Goal: Task Accomplishment & Management: Complete application form

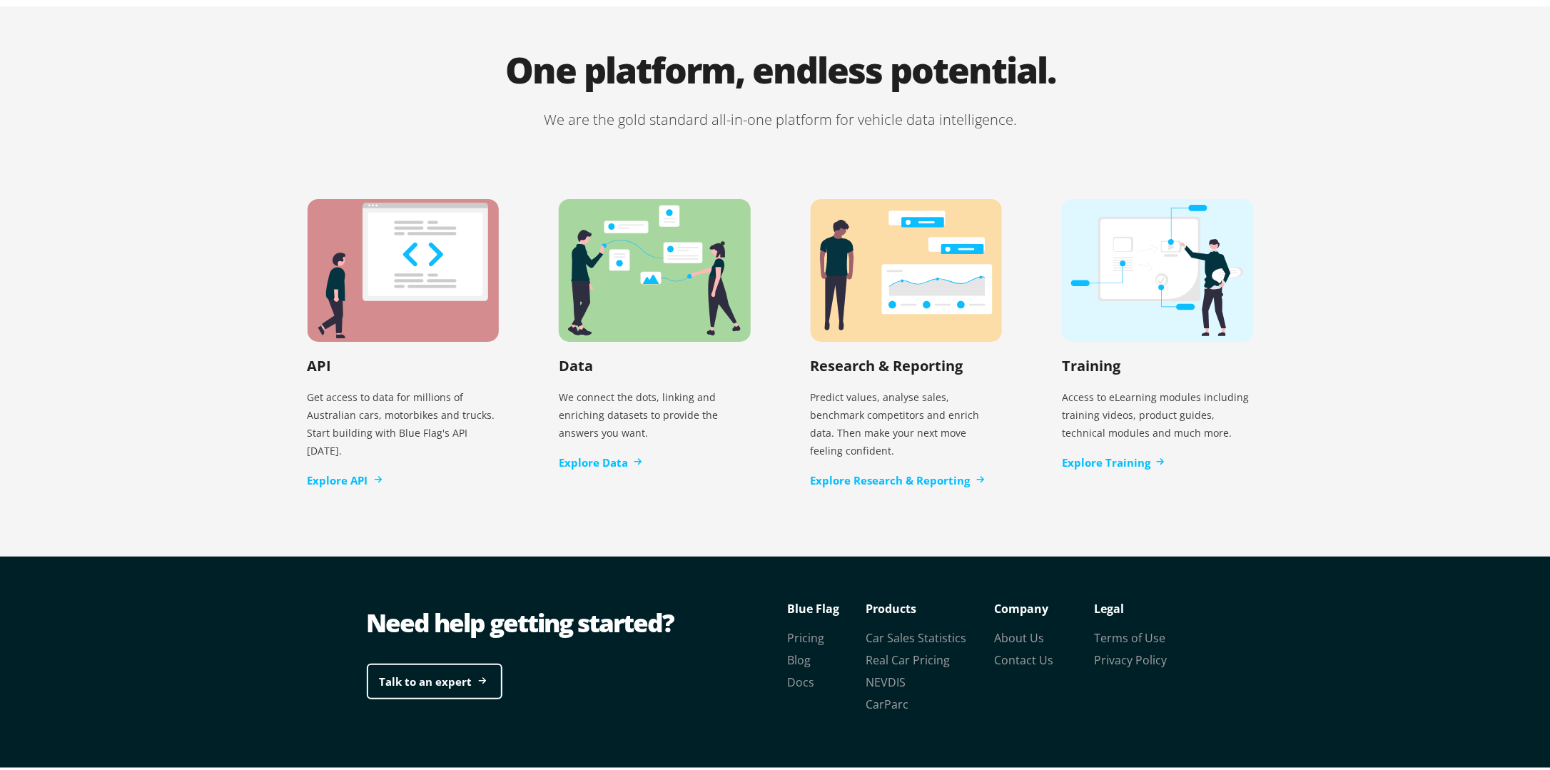
scroll to position [2793, 0]
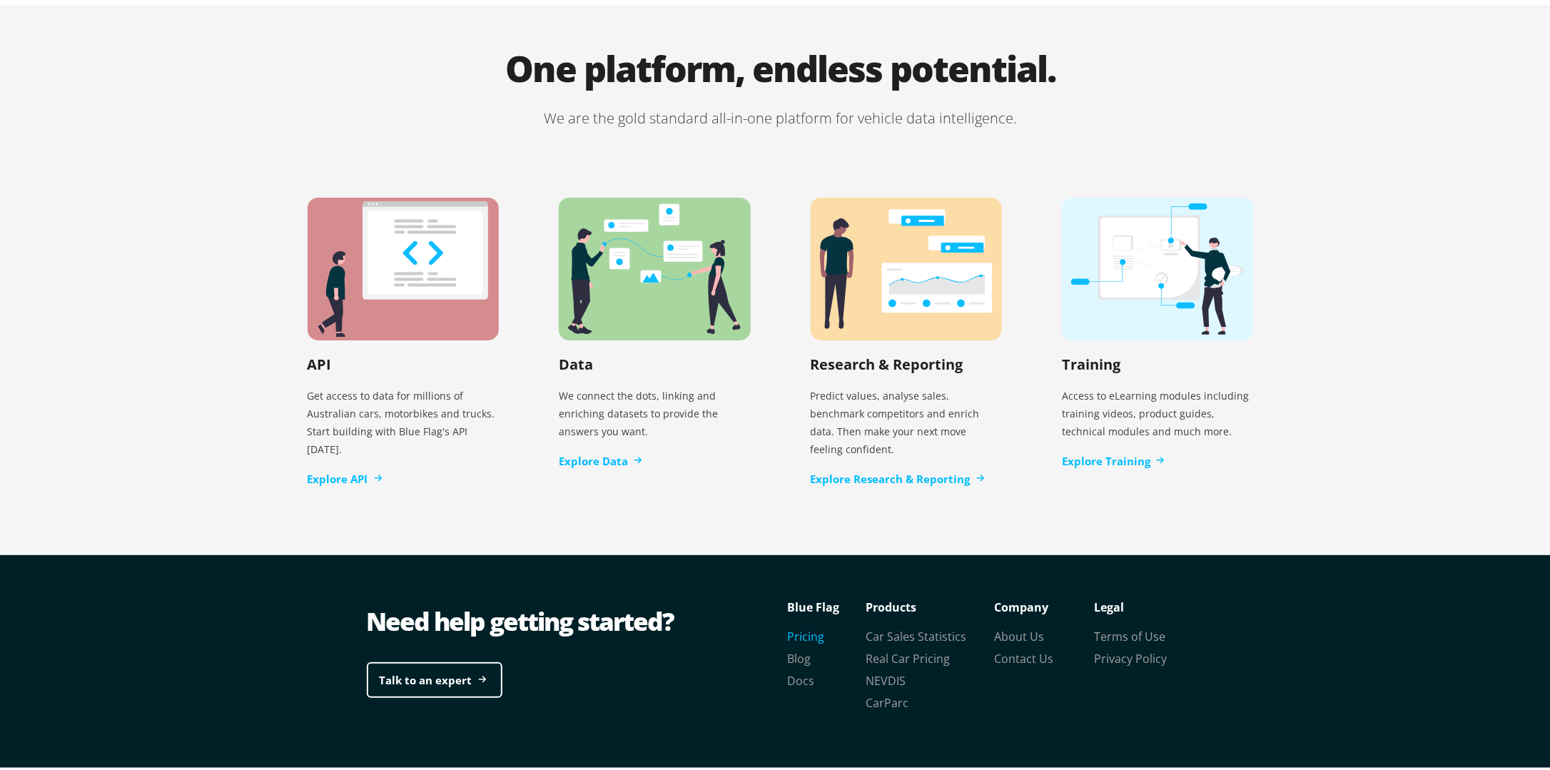
click at [796, 626] on link "Pricing" at bounding box center [806, 634] width 37 height 16
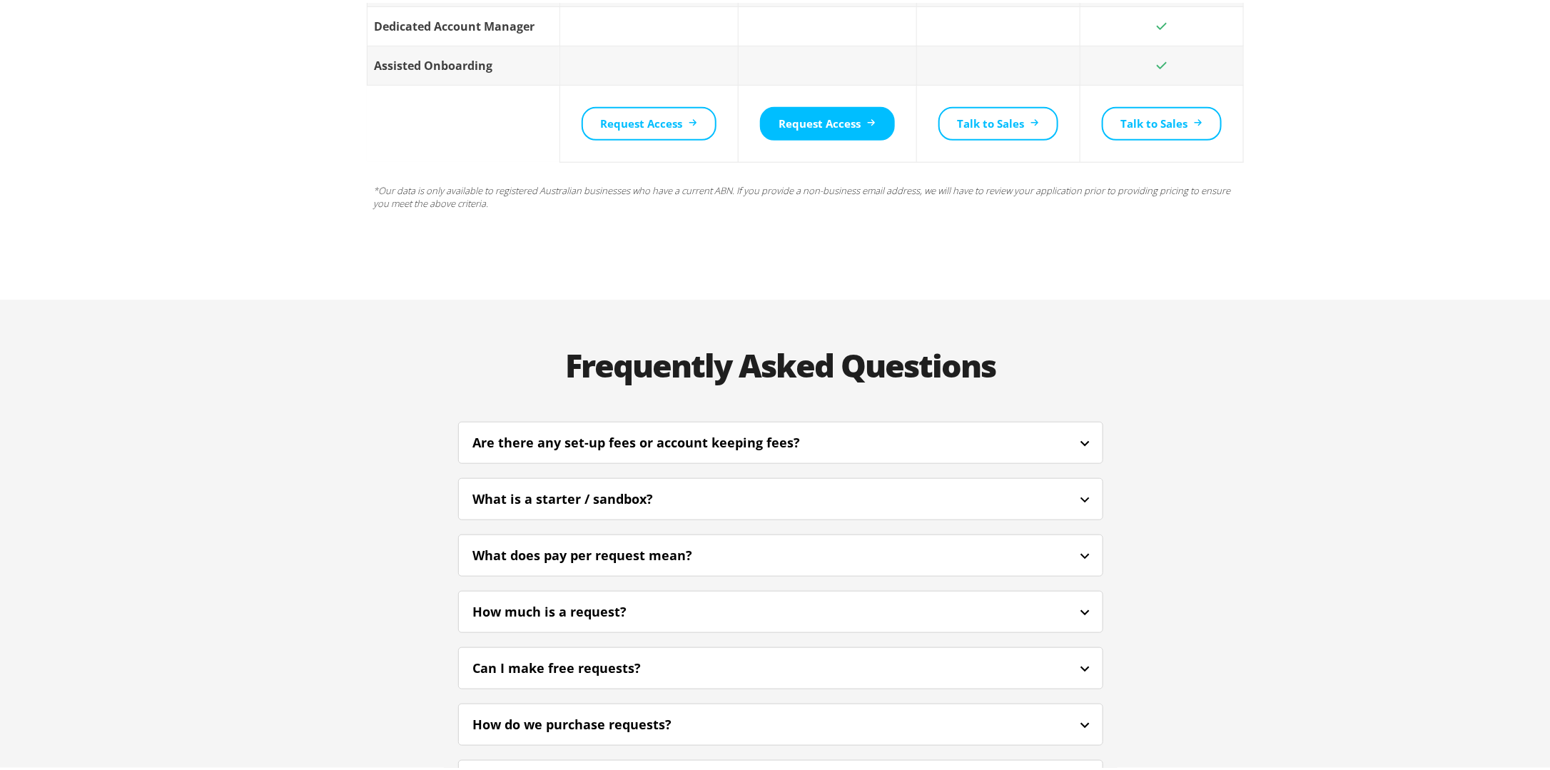
scroll to position [3068, 0]
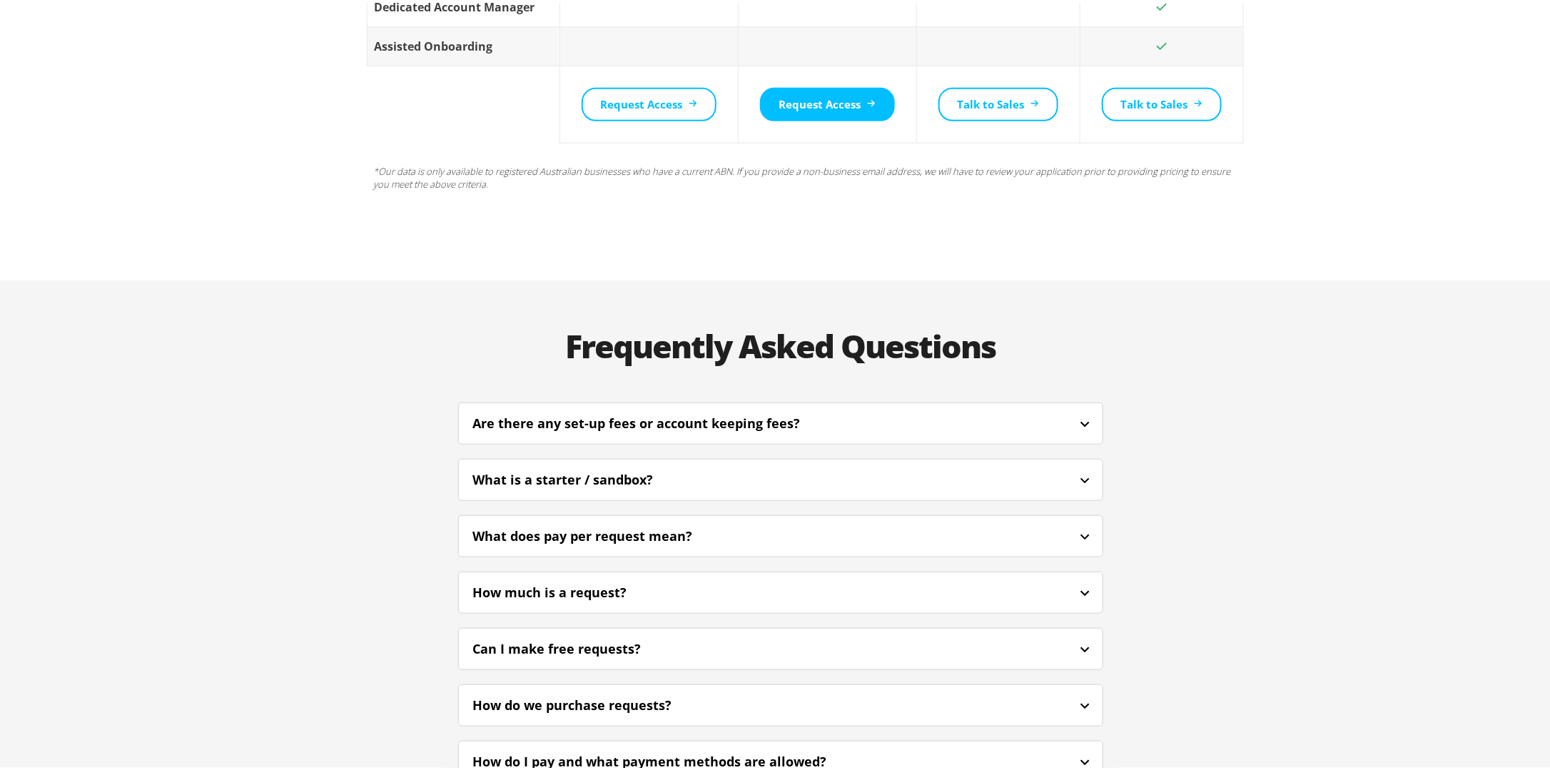
click at [1081, 412] on icon at bounding box center [1085, 421] width 18 height 18
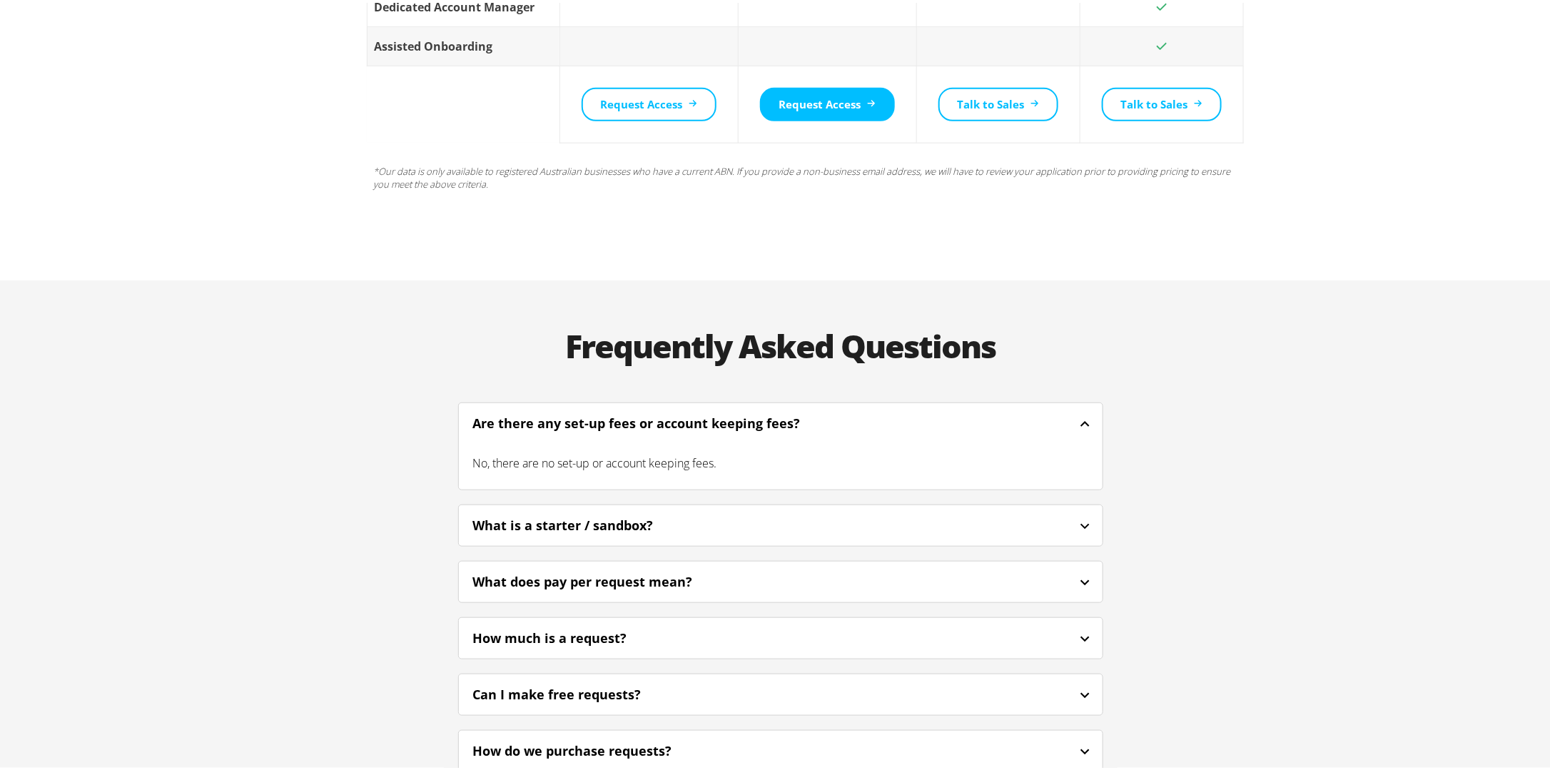
click at [1082, 412] on icon at bounding box center [1085, 421] width 18 height 18
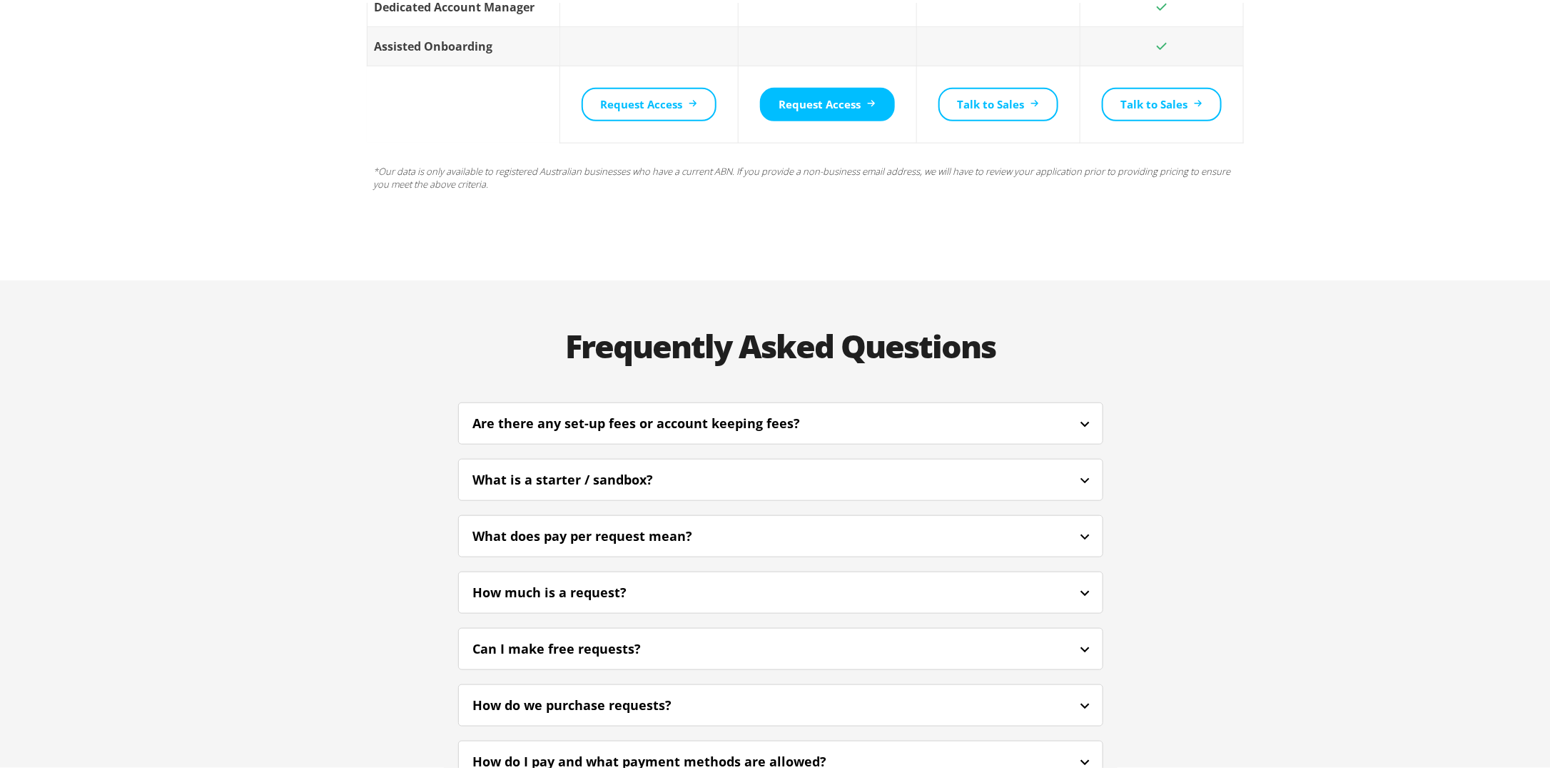
click at [1076, 469] on icon at bounding box center [1085, 478] width 18 height 18
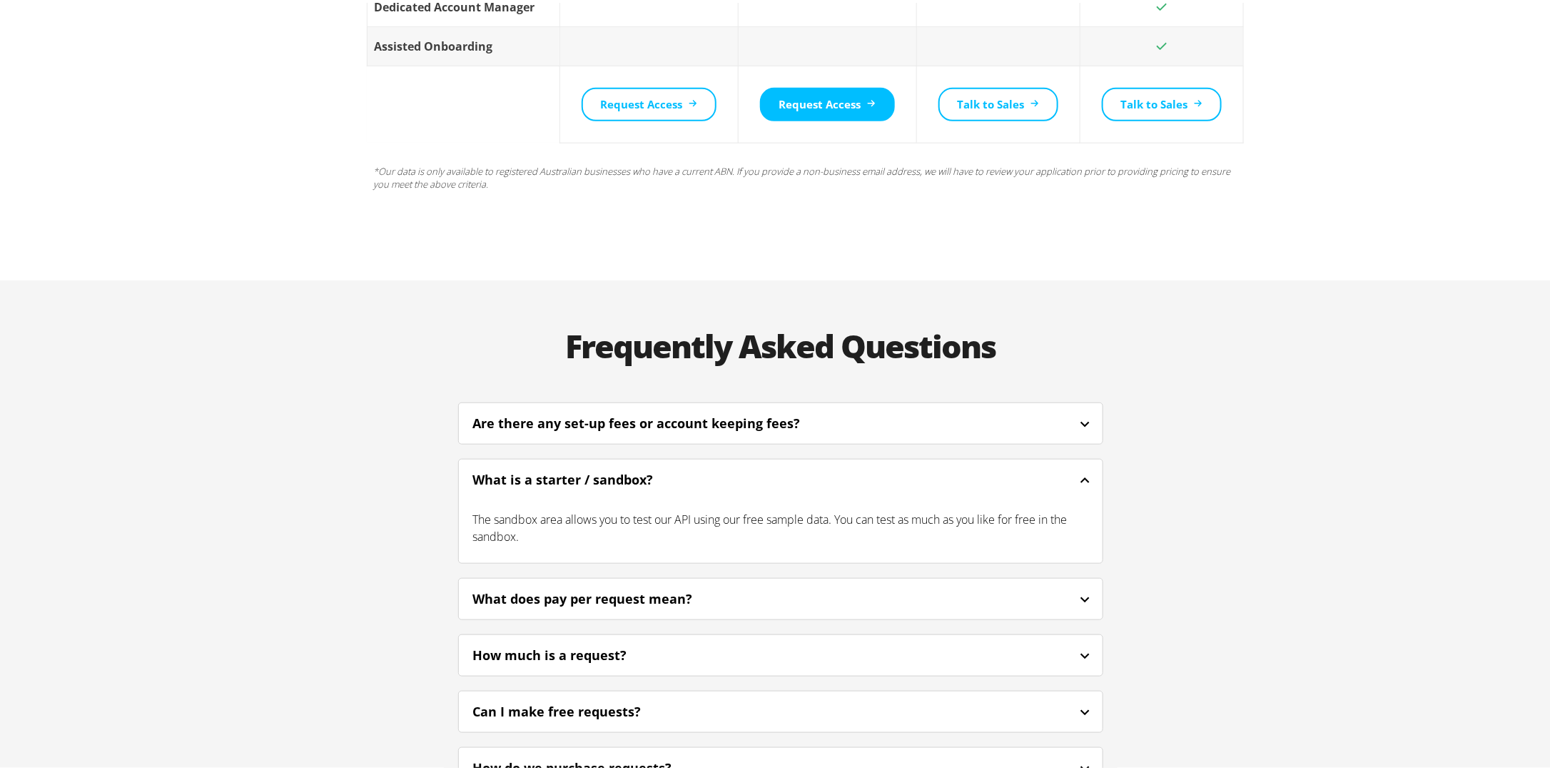
click at [1076, 469] on icon at bounding box center [1085, 478] width 18 height 18
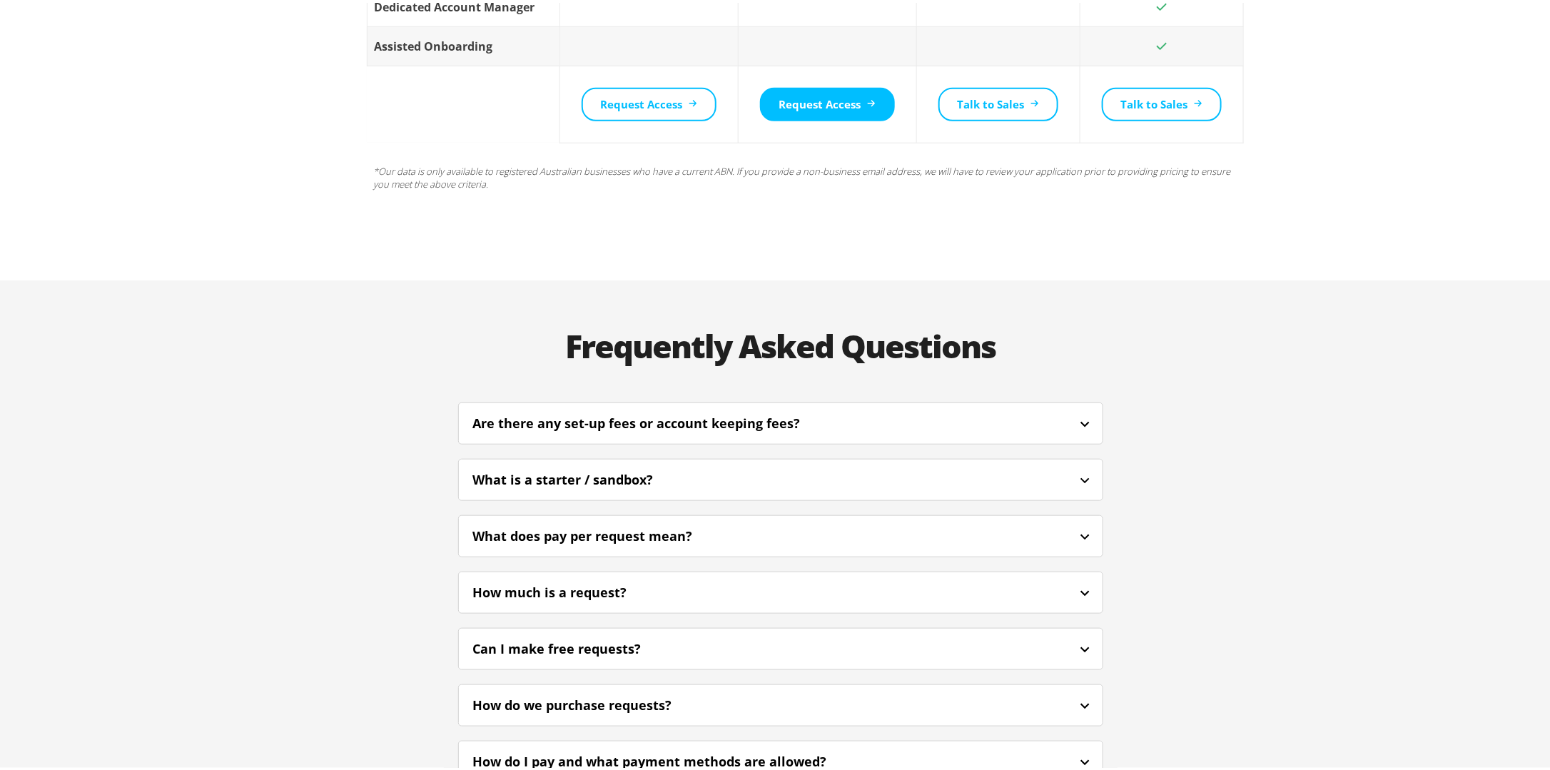
click at [1078, 525] on icon at bounding box center [1085, 534] width 18 height 18
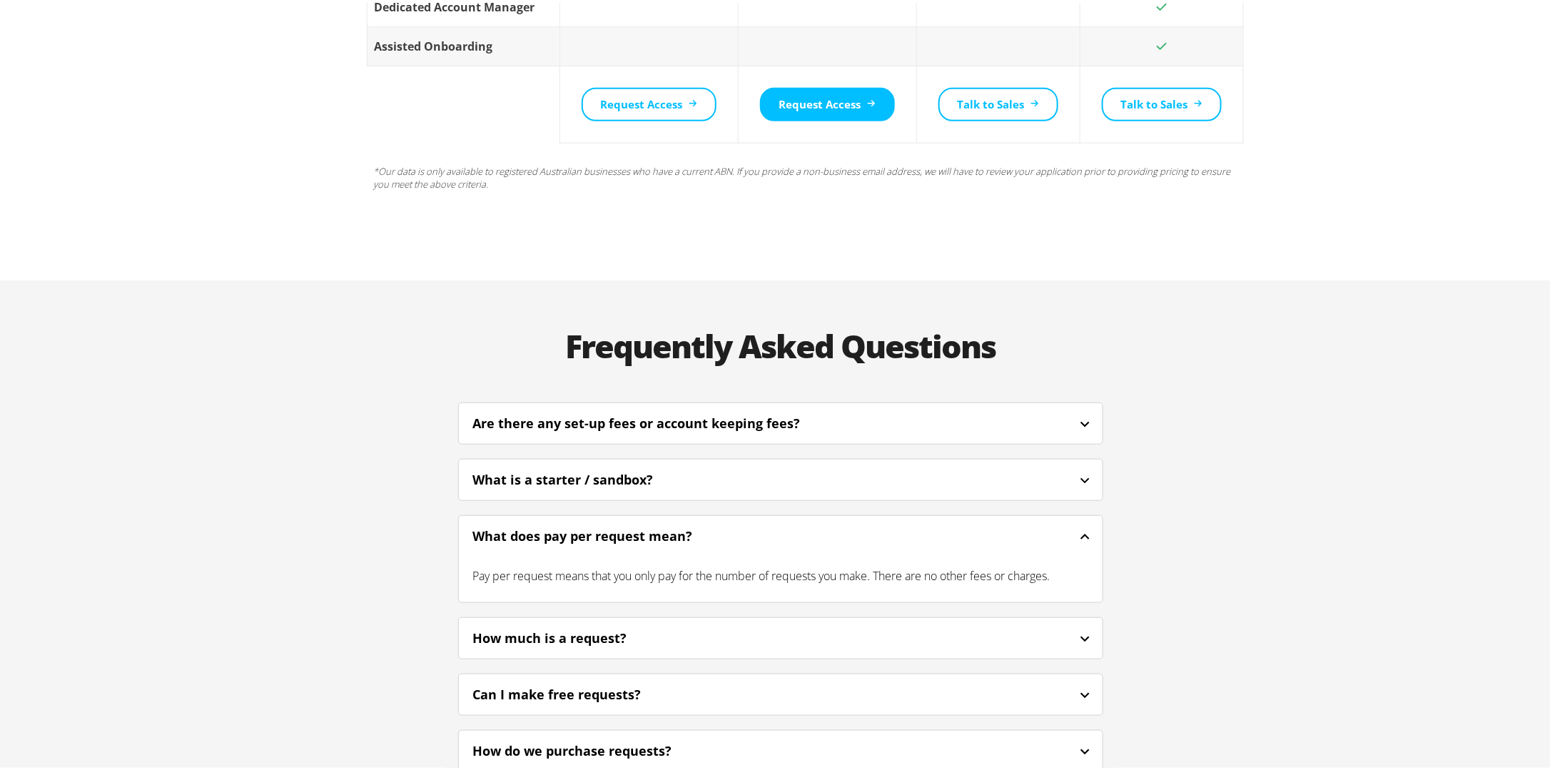
click at [1078, 525] on icon at bounding box center [1085, 534] width 18 height 18
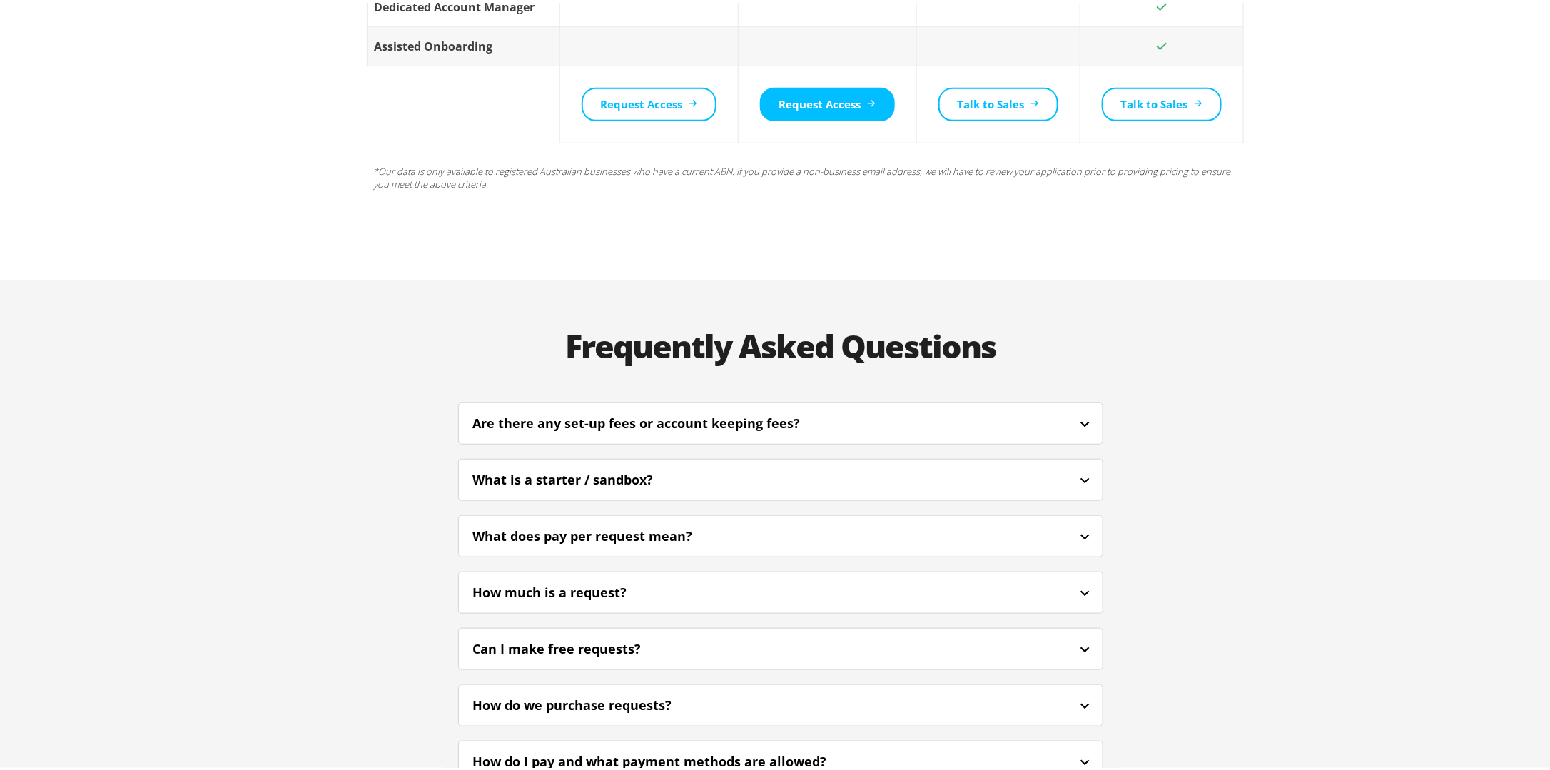
click at [1078, 582] on icon at bounding box center [1085, 591] width 18 height 18
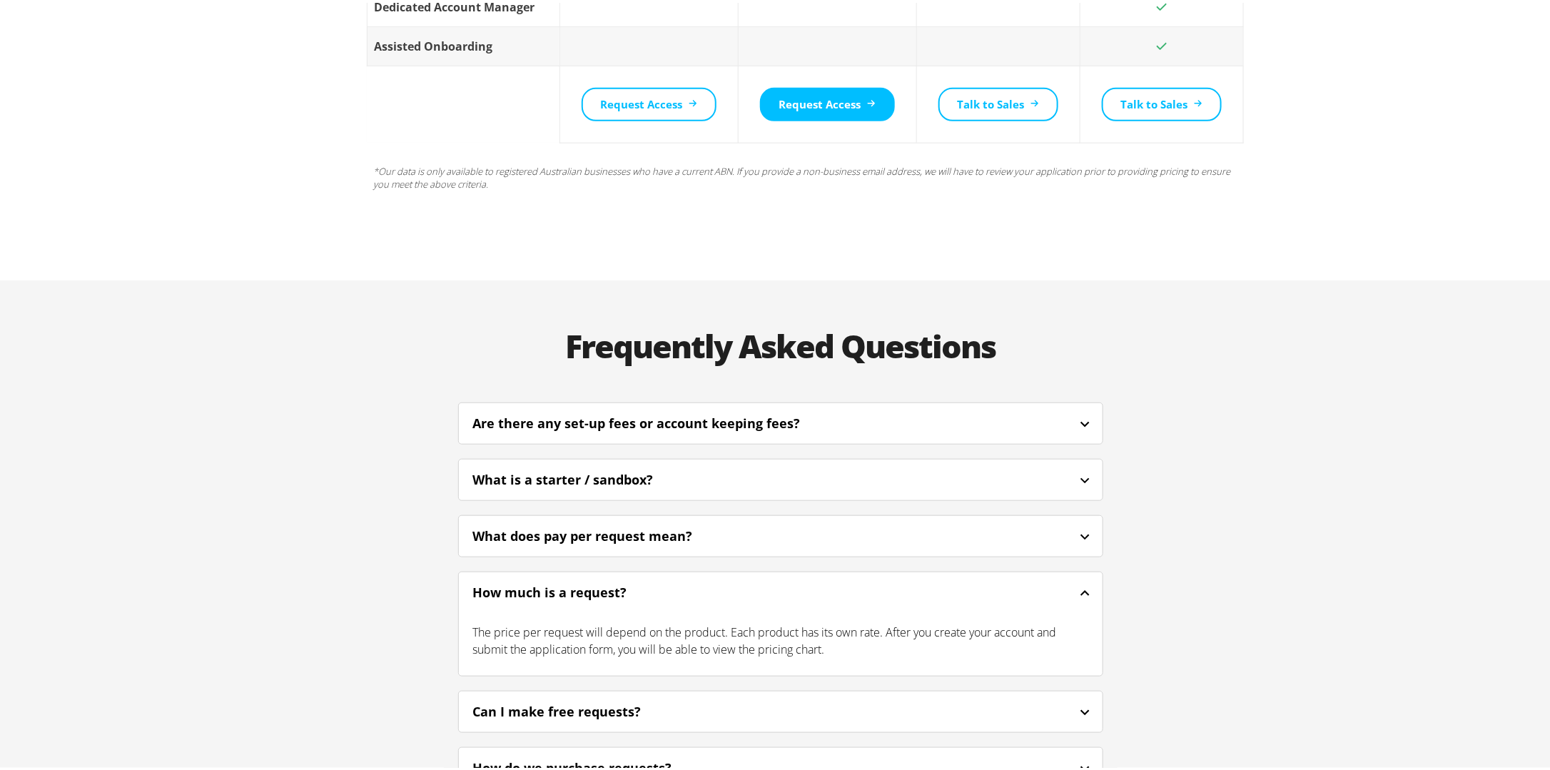
click at [1078, 582] on icon at bounding box center [1085, 591] width 18 height 18
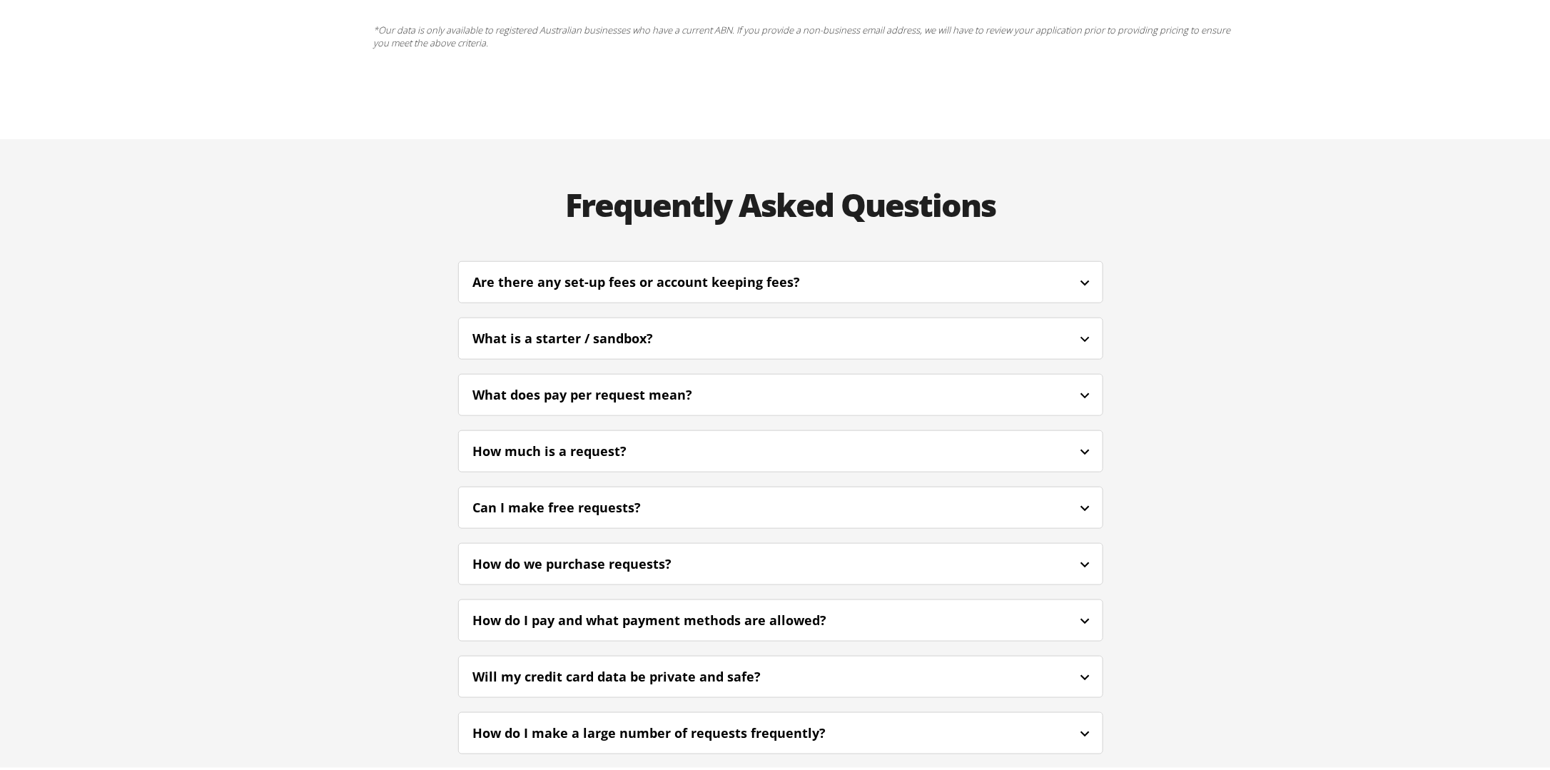
scroll to position [3211, 0]
click at [1080, 501] on icon at bounding box center [1084, 504] width 9 height 6
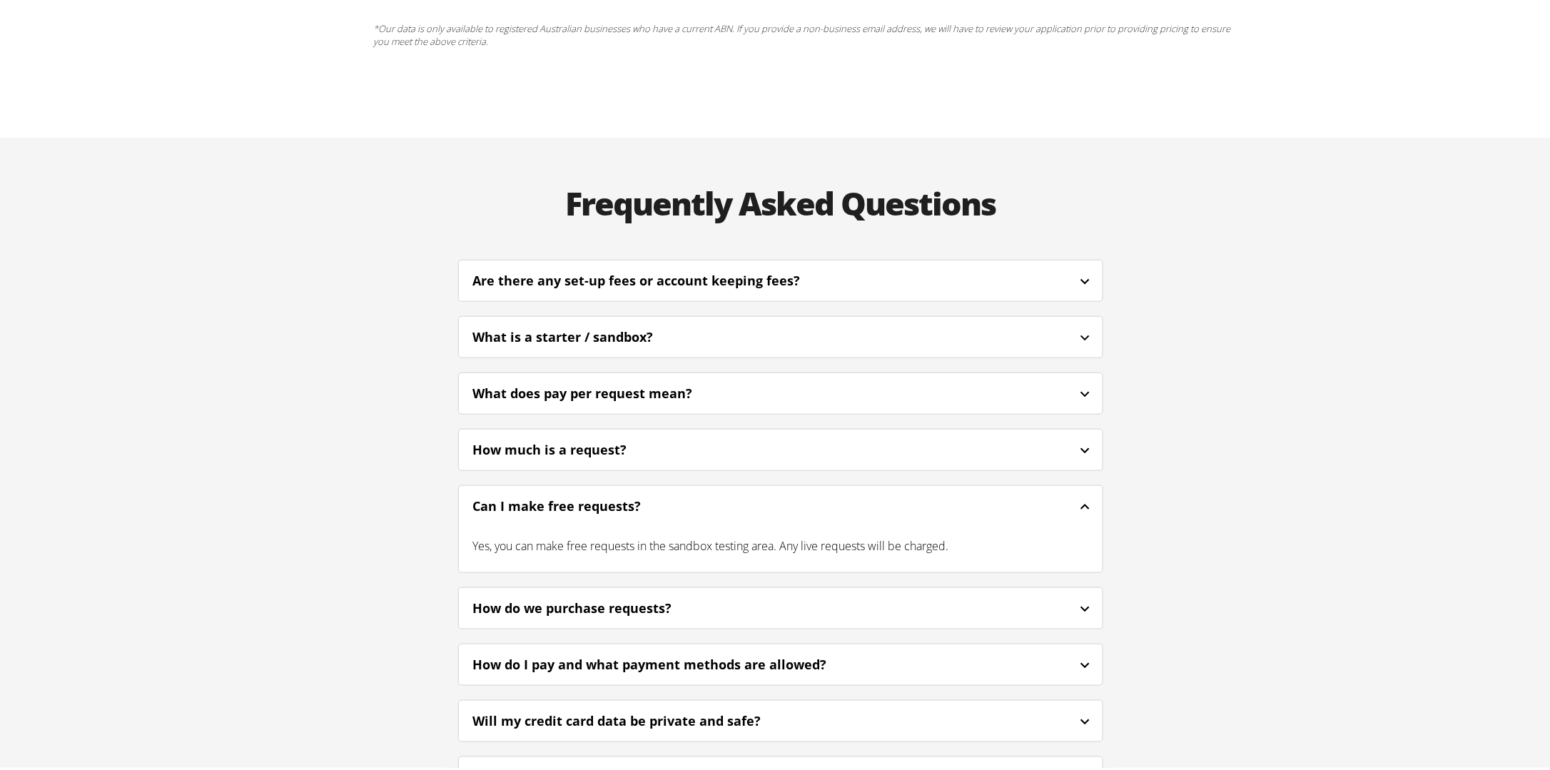
click at [1080, 495] on icon at bounding box center [1085, 504] width 18 height 18
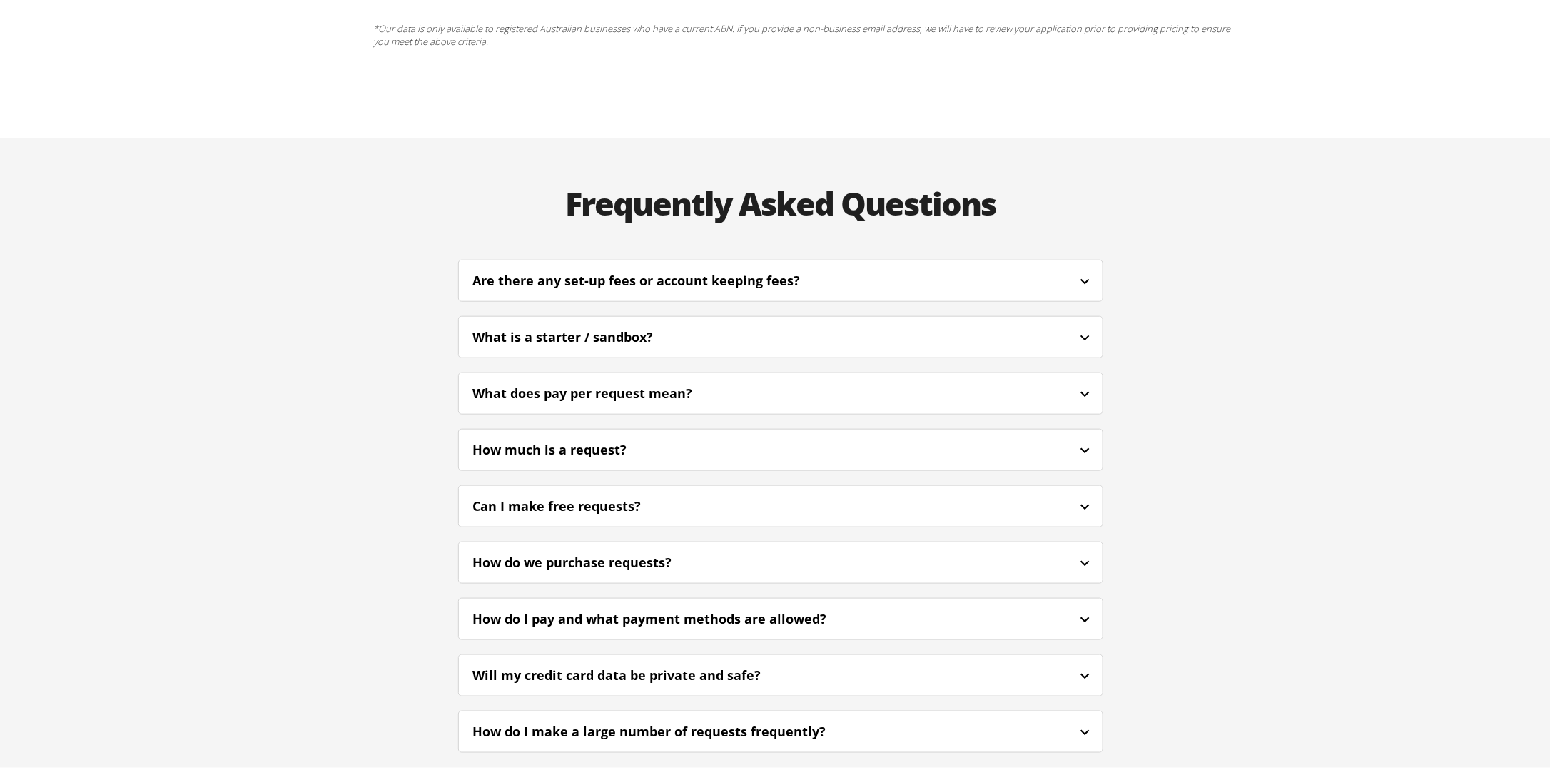
click at [1082, 552] on icon at bounding box center [1085, 561] width 18 height 18
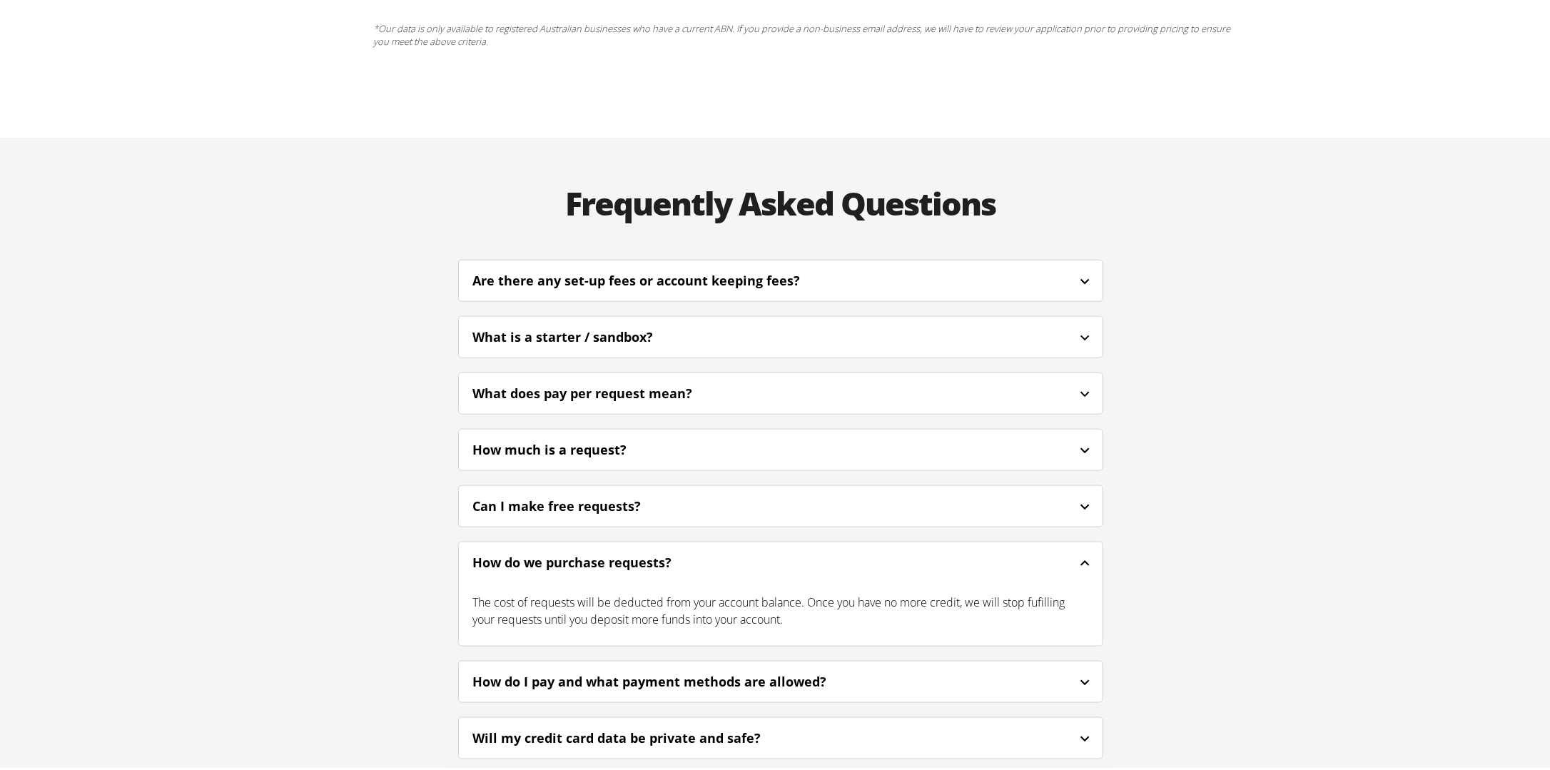
click at [1082, 552] on icon at bounding box center [1085, 561] width 18 height 18
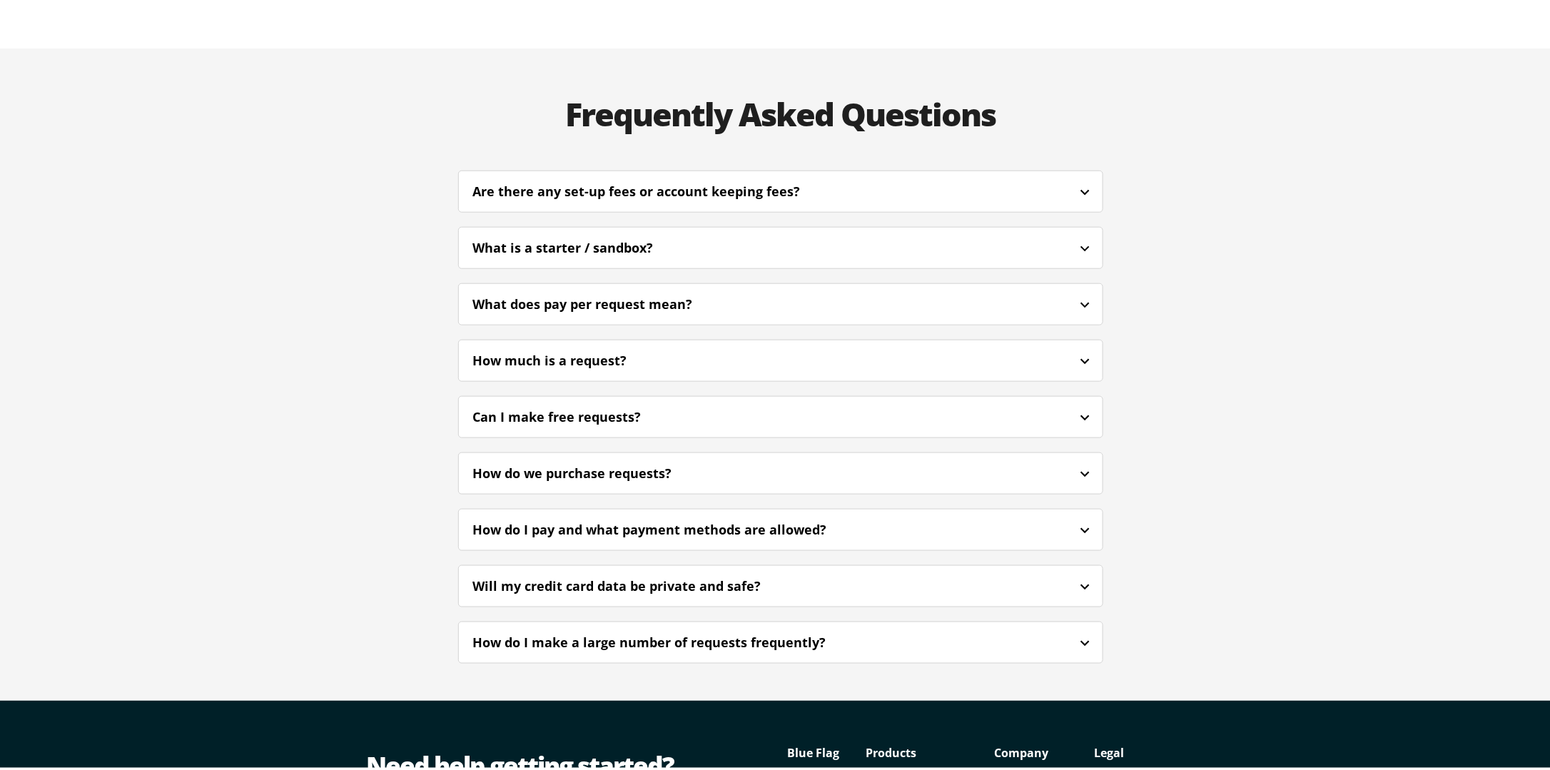
scroll to position [3369, 0]
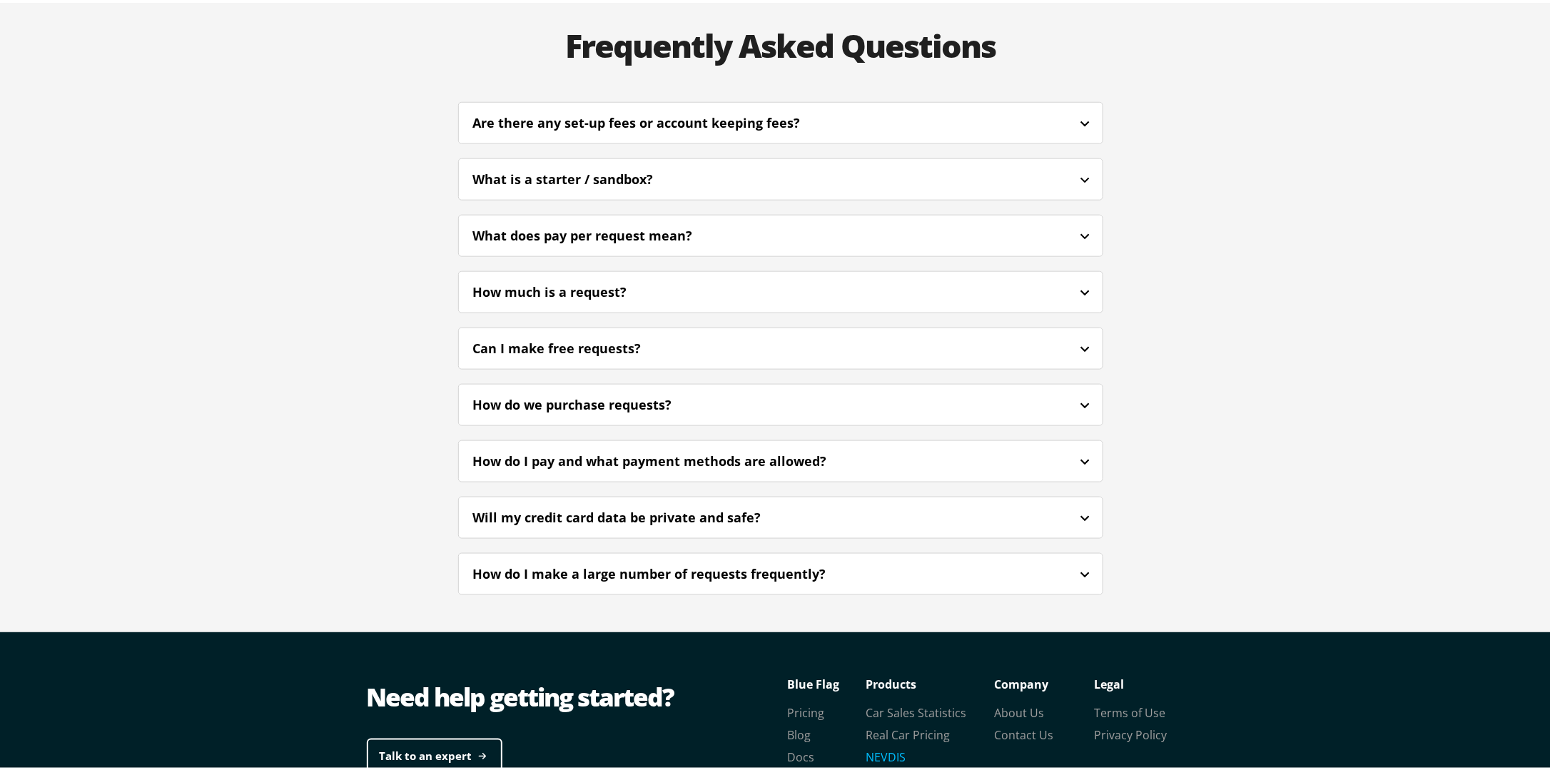
click at [888, 747] on link "NEVDIS" at bounding box center [886, 755] width 40 height 16
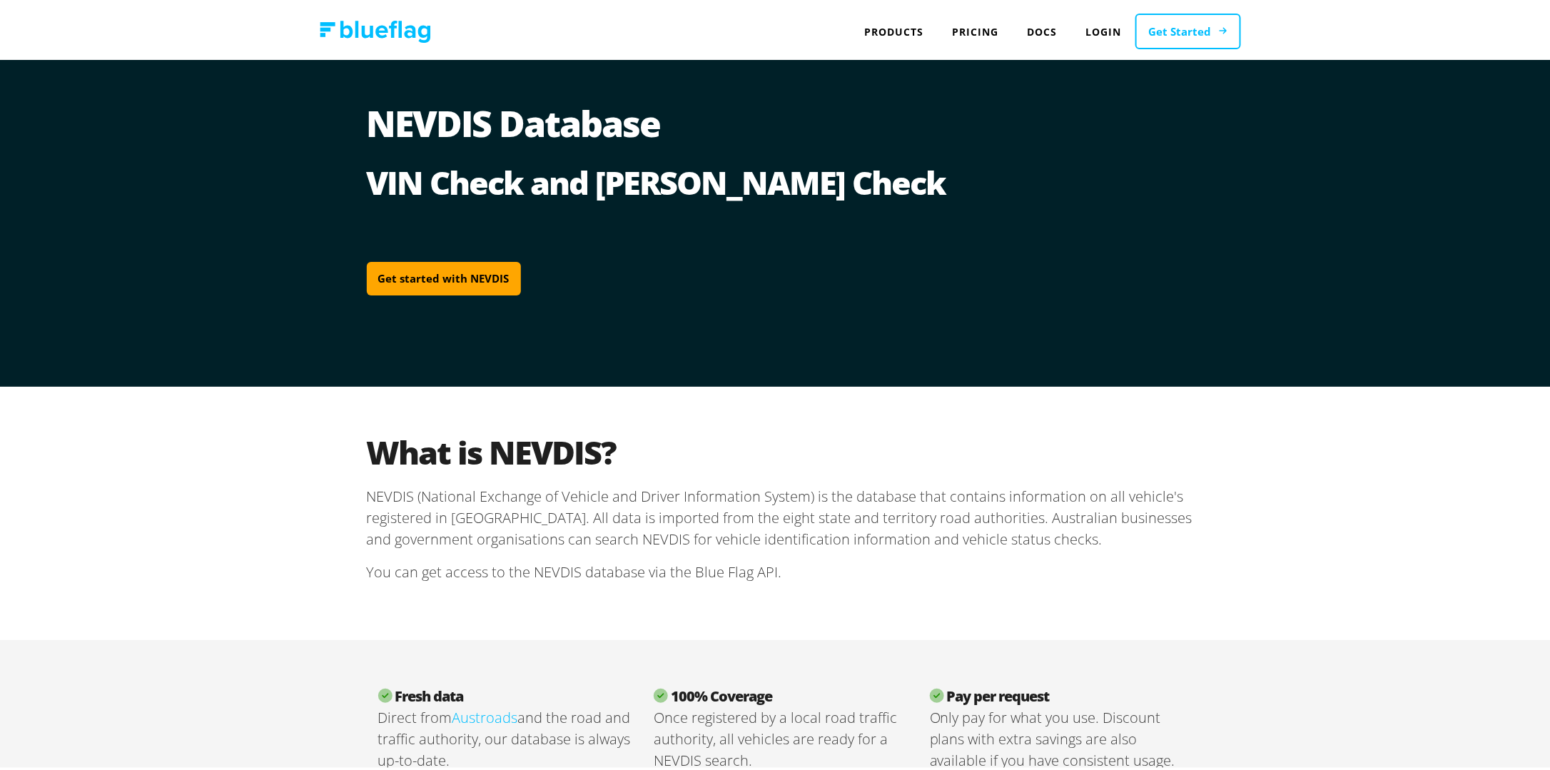
click at [1205, 34] on link "Get Started" at bounding box center [1188, 29] width 106 height 36
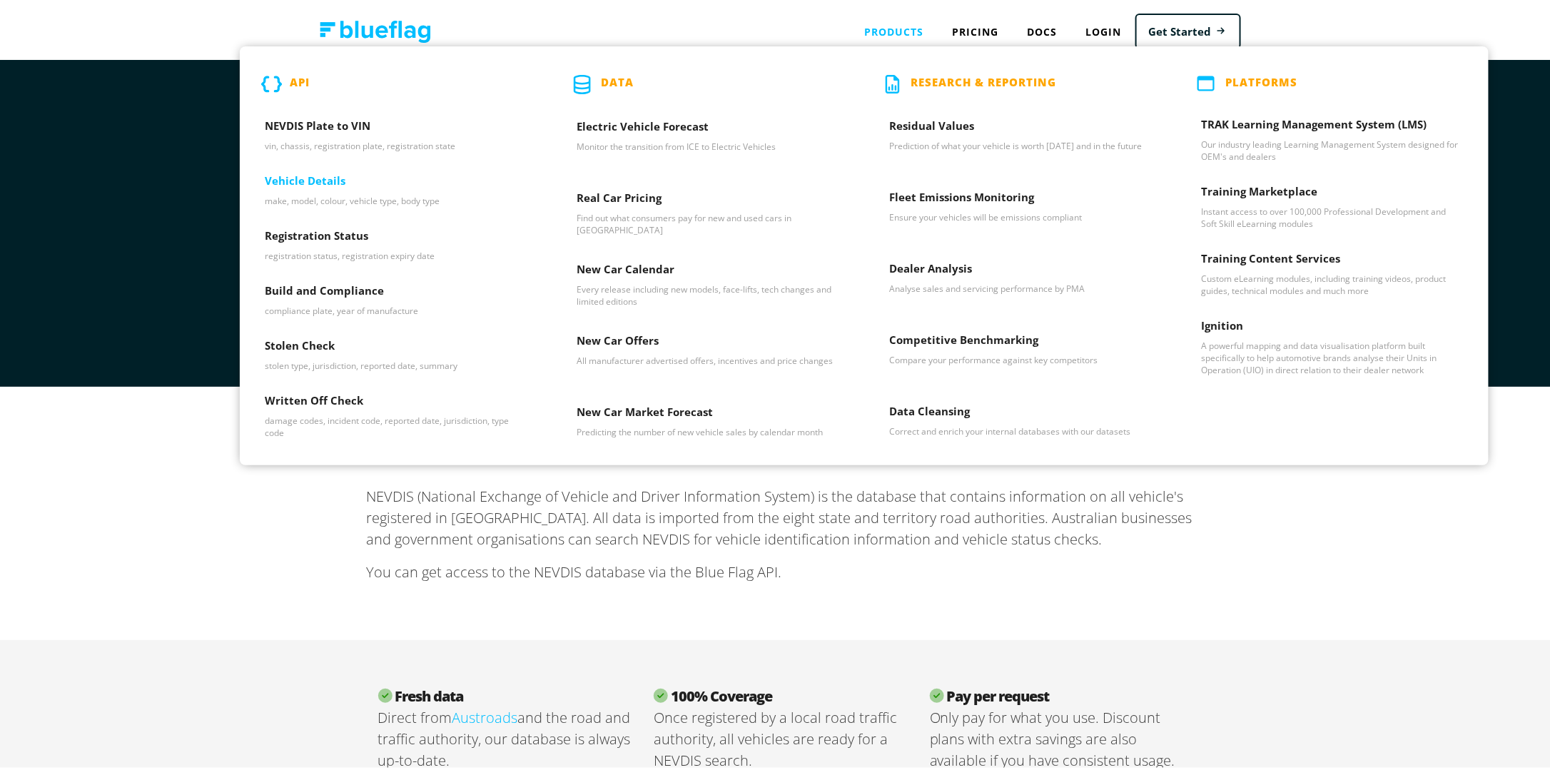
click at [318, 173] on h3 "Vehicle Details" at bounding box center [396, 181] width 262 height 21
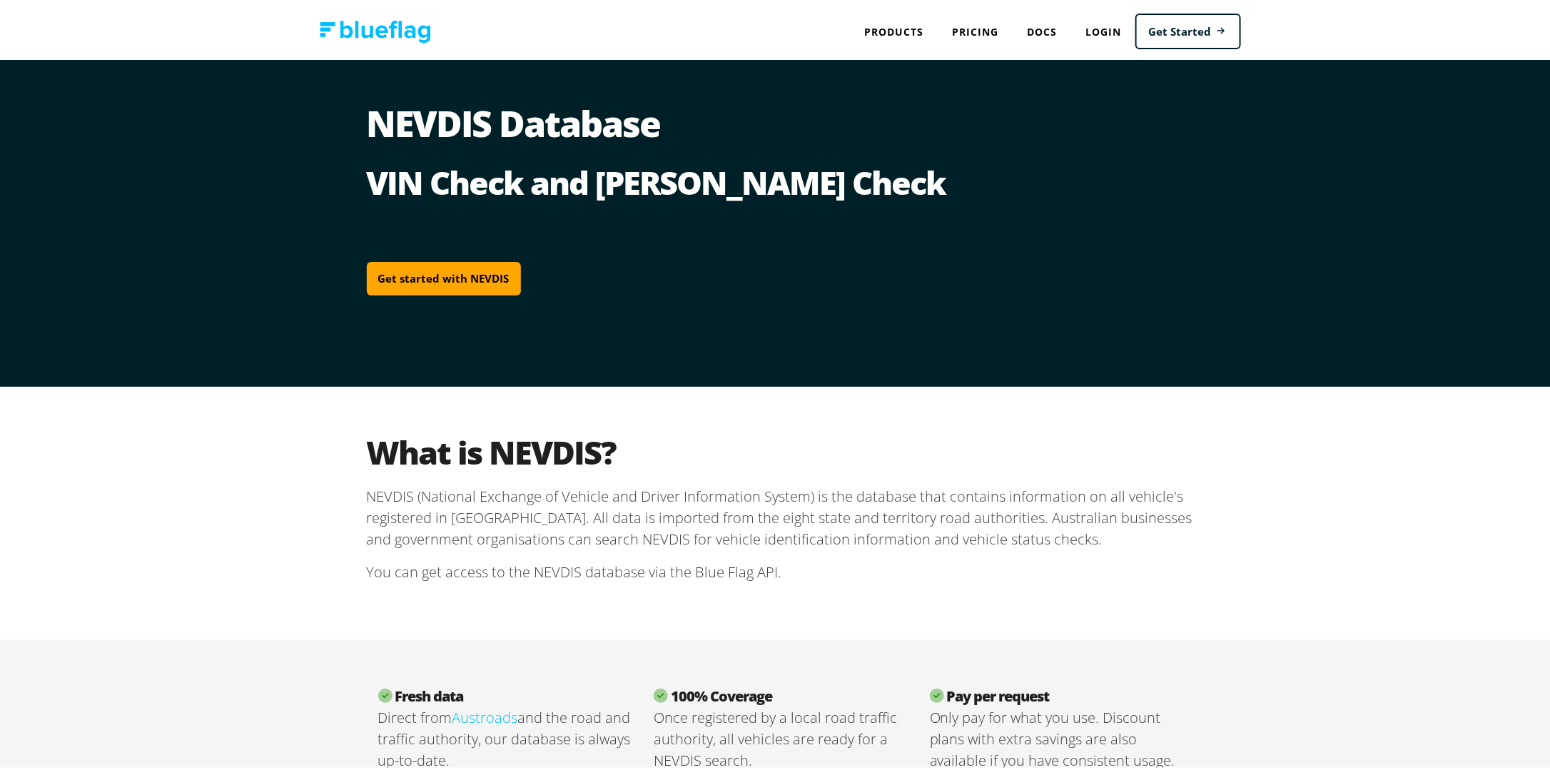
click at [365, 23] on img at bounding box center [375, 29] width 111 height 22
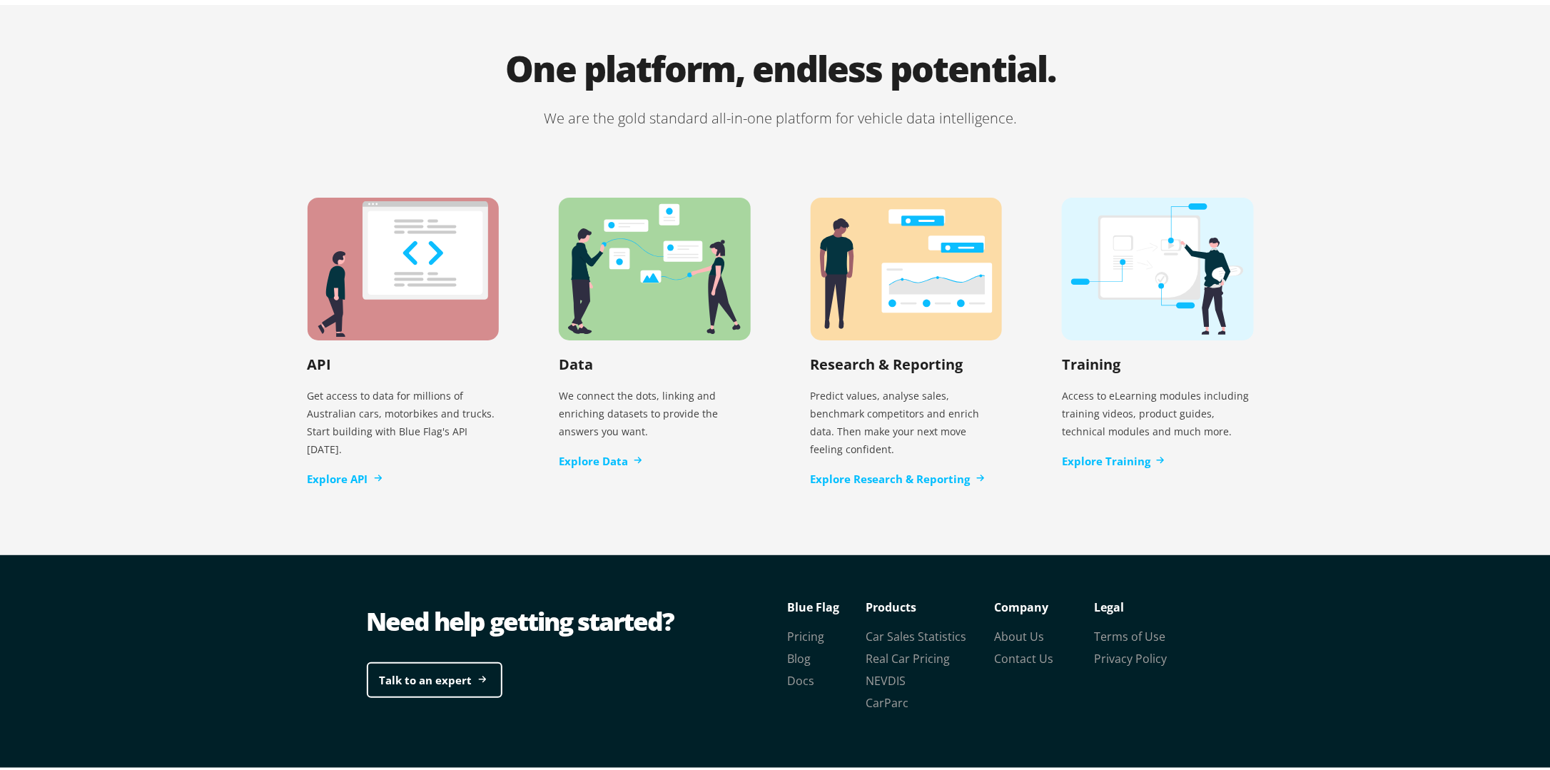
scroll to position [2793, 0]
click at [1033, 648] on link "Contact Us" at bounding box center [1024, 656] width 59 height 16
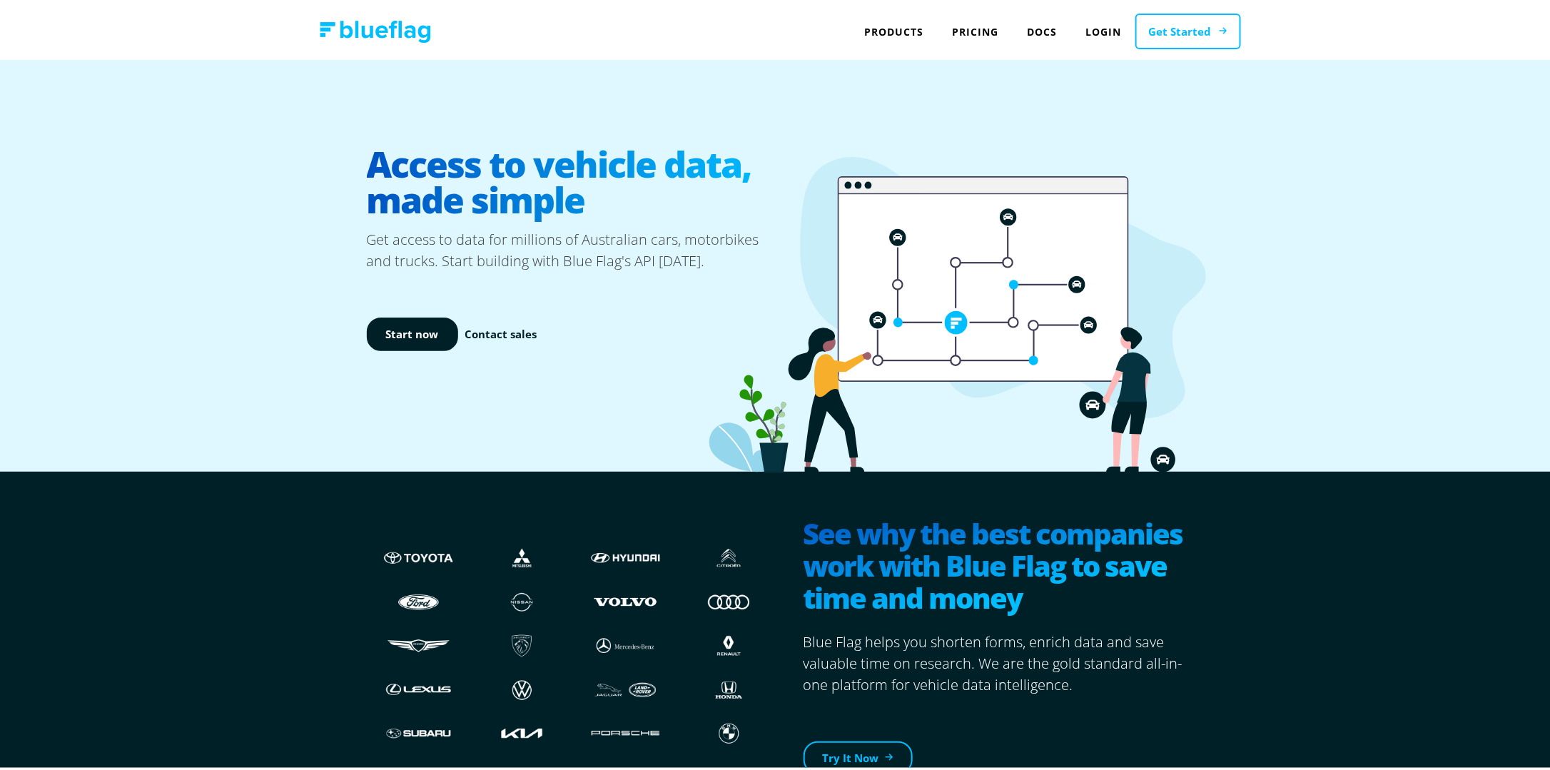
click at [1203, 29] on link "Get Started" at bounding box center [1188, 29] width 106 height 36
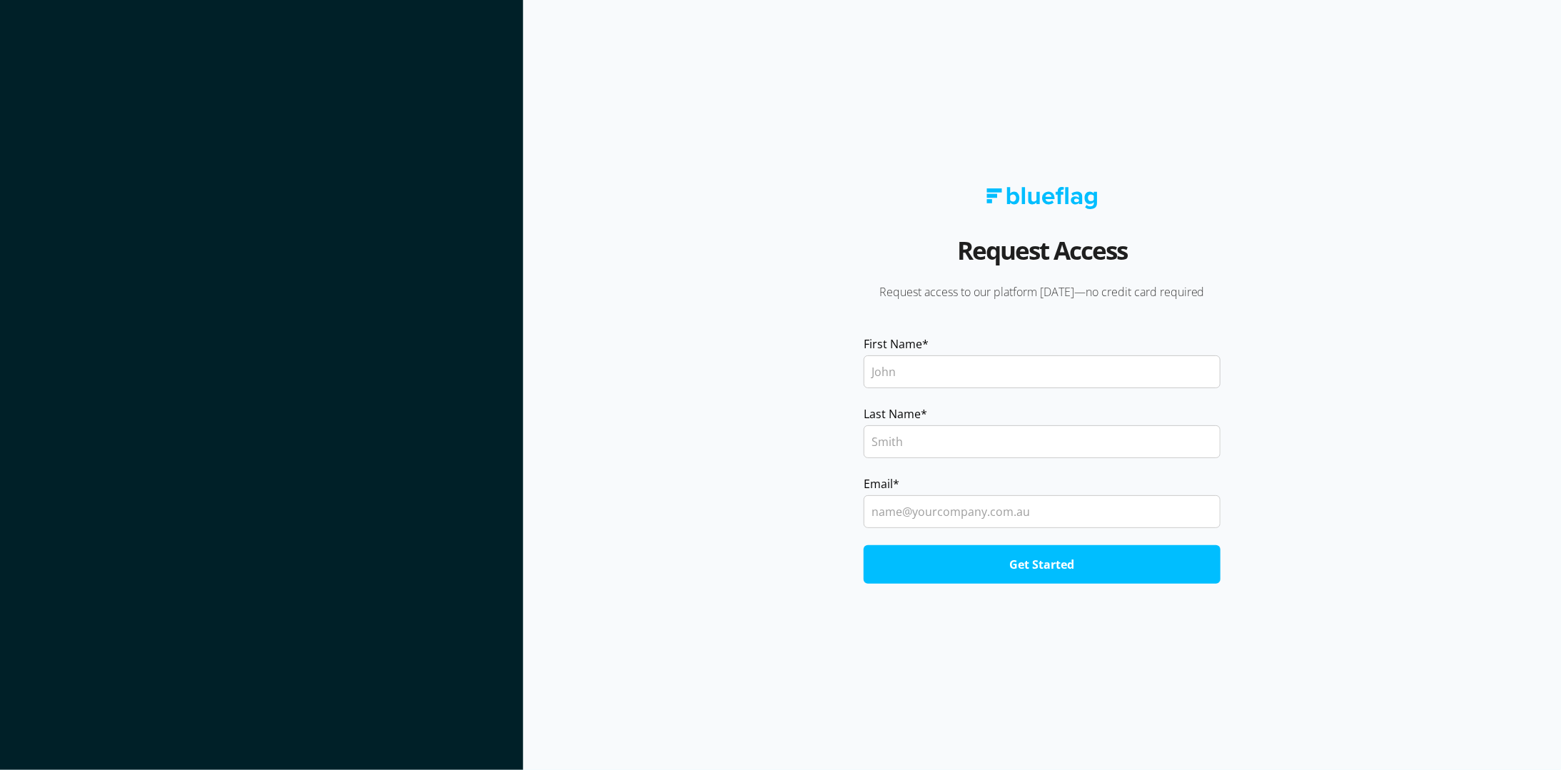
click at [975, 365] on input "First Name *" at bounding box center [1041, 371] width 357 height 33
type input "Chris"
click at [958, 333] on div "Request Access Request access to our platform today—no credit card required Fir…" at bounding box center [1041, 385] width 519 height 397
click at [943, 444] on input "Last Name *" at bounding box center [1041, 441] width 357 height 33
type input "Donnelly"
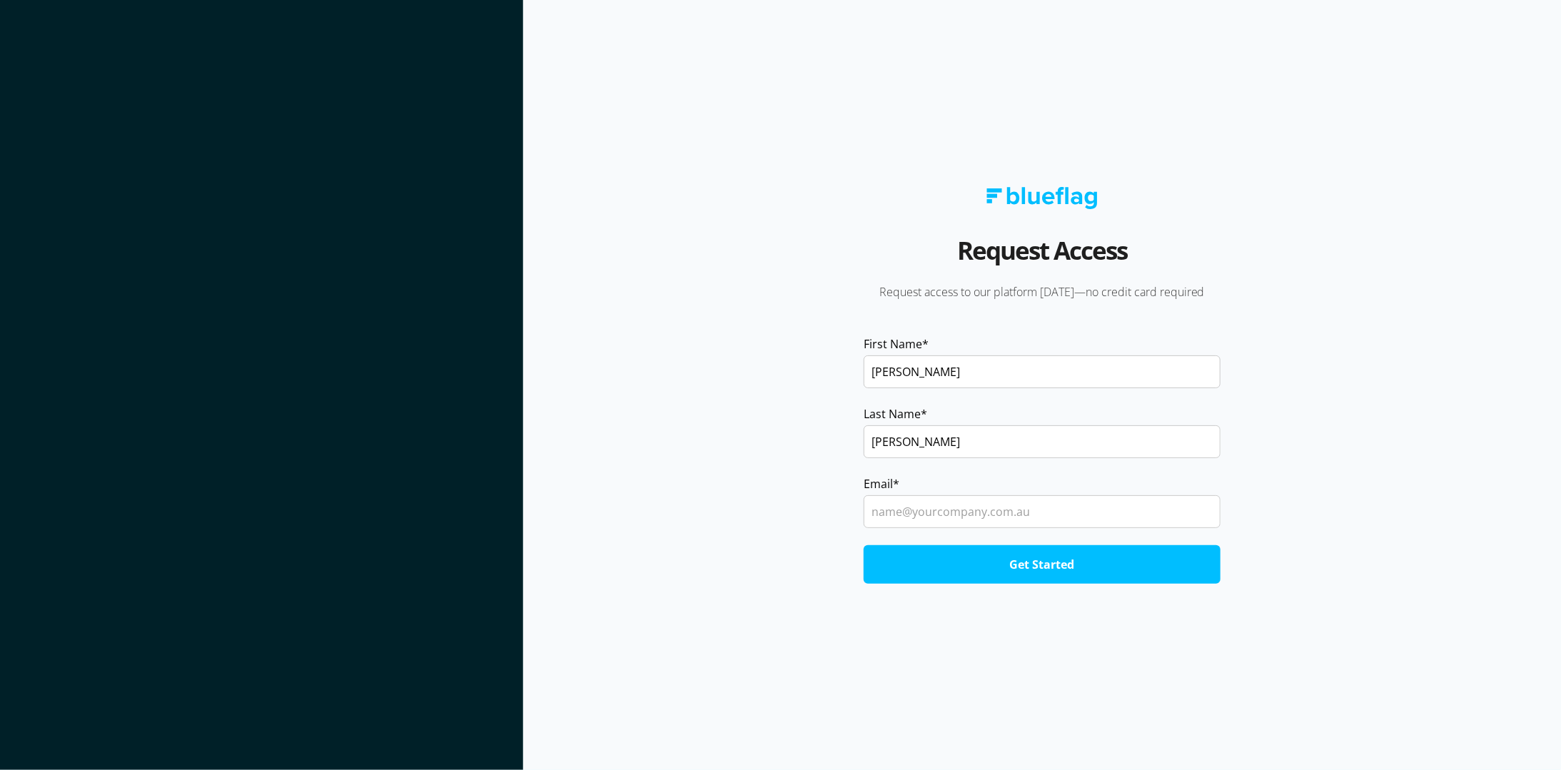
click at [858, 446] on form "First Name * Chris Last Name * Donnelly Email * Get Started" at bounding box center [1041, 459] width 519 height 248
click at [896, 508] on input "Email *" at bounding box center [1041, 511] width 357 height 33
type input "chris@virtualbroking.com.au"
click at [991, 565] on input "Get Started" at bounding box center [1041, 564] width 357 height 39
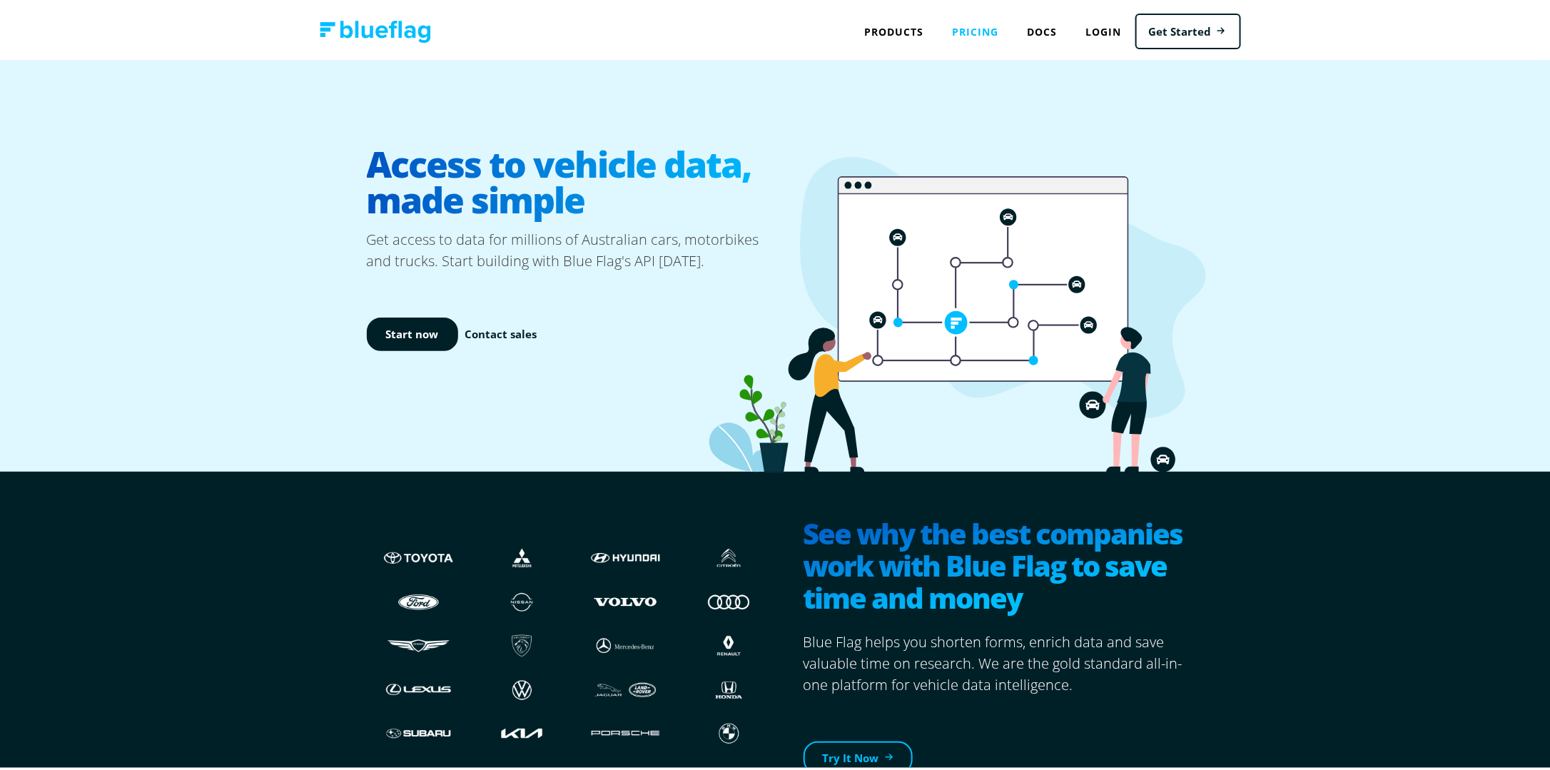
click at [972, 26] on link "Pricing" at bounding box center [975, 28] width 75 height 29
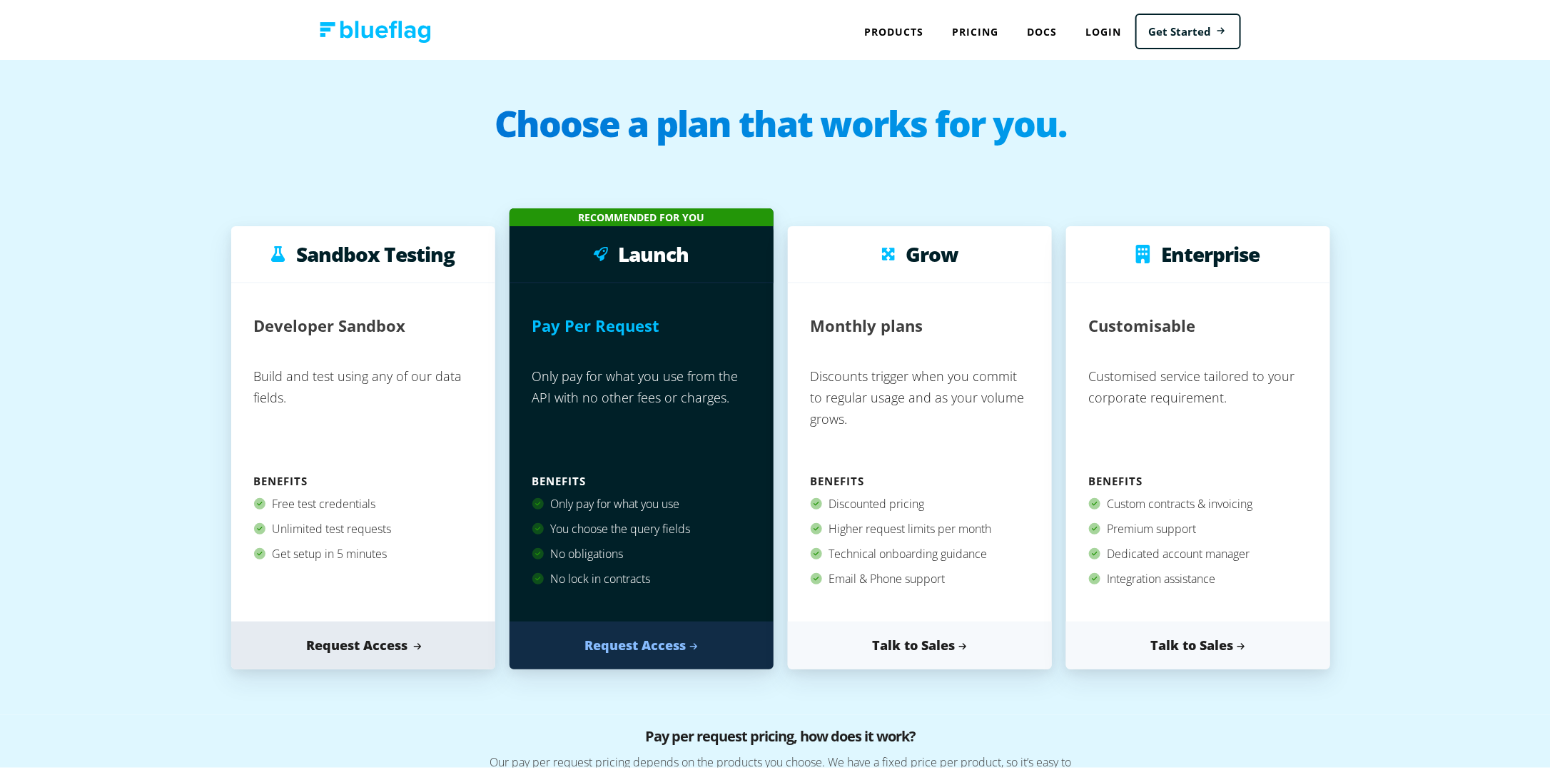
click at [360, 642] on link "Request Access" at bounding box center [363, 643] width 264 height 48
